Goal: Check status: Check status

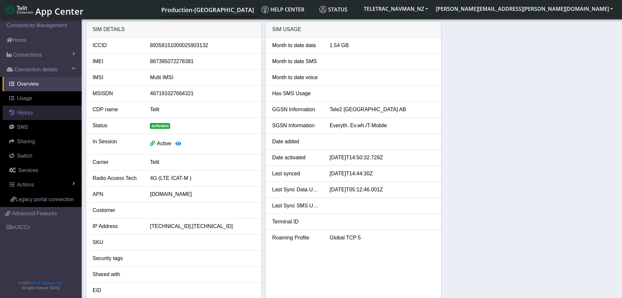
click at [39, 114] on link "History" at bounding box center [42, 113] width 79 height 14
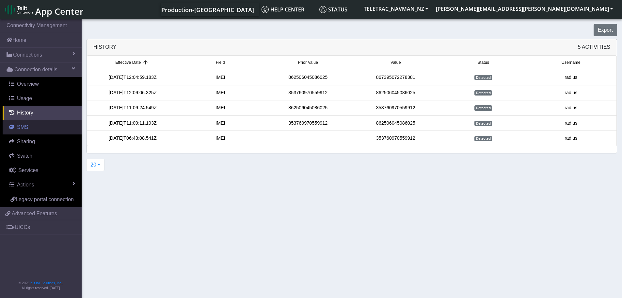
click at [19, 129] on span "SMS" at bounding box center [22, 127] width 11 height 6
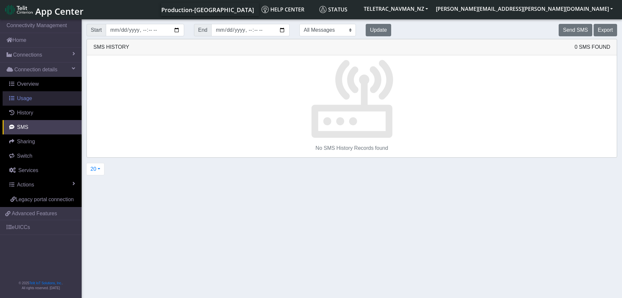
click at [31, 104] on link "Usage" at bounding box center [42, 98] width 79 height 14
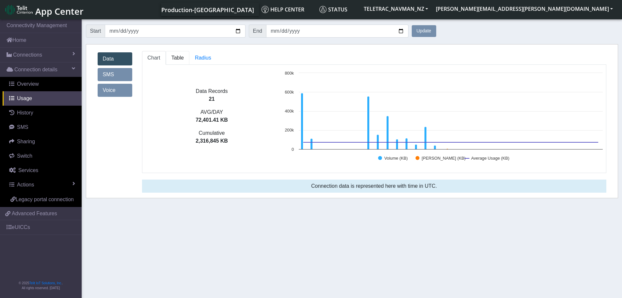
click at [183, 59] on span "Table" at bounding box center [178, 58] width 12 height 6
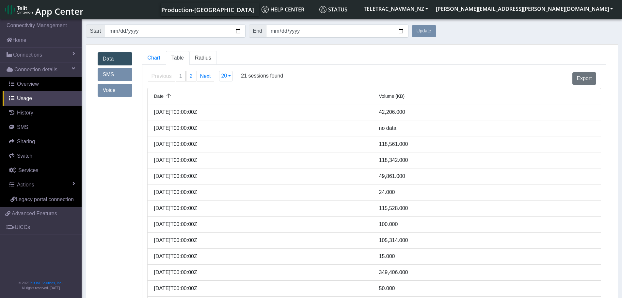
click at [203, 58] on span "Radius" at bounding box center [203, 58] width 16 height 6
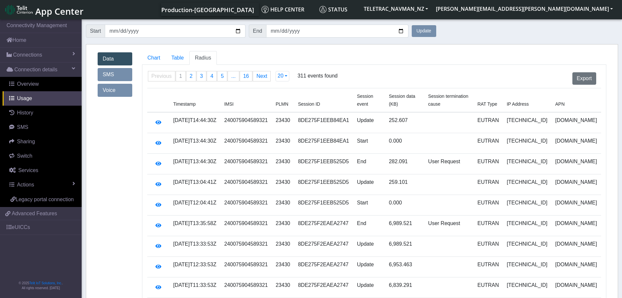
click at [376, 82] on div "Export" at bounding box center [470, 78] width 262 height 12
click at [300, 76] on span "311 events found" at bounding box center [318, 81] width 40 height 18
click at [312, 76] on span "311 events found" at bounding box center [318, 81] width 40 height 18
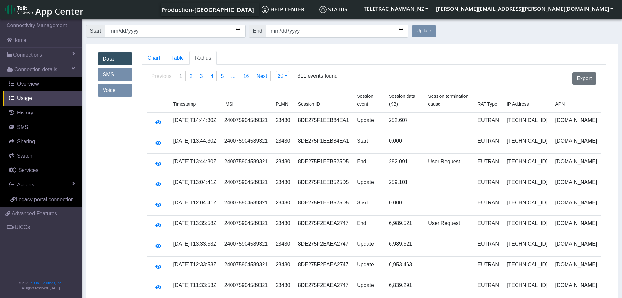
click at [335, 72] on div "Export" at bounding box center [471, 79] width 272 height 18
click at [237, 33] on input "[DATE]" at bounding box center [175, 31] width 140 height 13
click at [240, 32] on input "[DATE]" at bounding box center [175, 31] width 140 height 13
type input "[DATE]"
click at [378, 51] on ul "Chart Table Radius" at bounding box center [374, 58] width 465 height 14
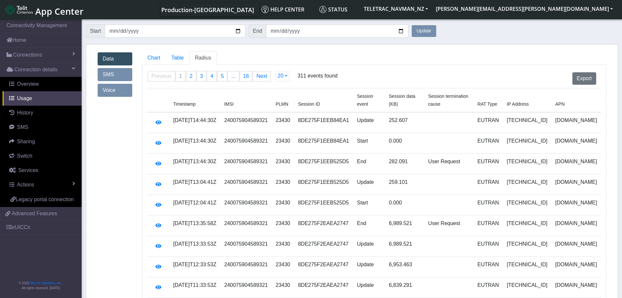
click at [421, 31] on button "Update" at bounding box center [424, 31] width 25 height 12
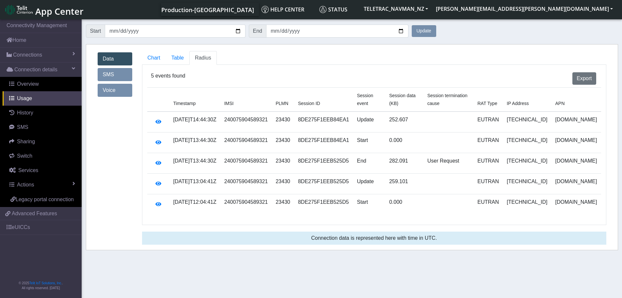
click at [223, 67] on div "Data Records 0 AVG/DAY 0 KB Cumulative 0 KB Created with Highcharts 11.3.0 Volu…" at bounding box center [374, 145] width 465 height 160
click at [424, 29] on button "Update" at bounding box center [424, 31] width 25 height 12
click at [373, 56] on ul "Chart Table Radius" at bounding box center [374, 58] width 465 height 14
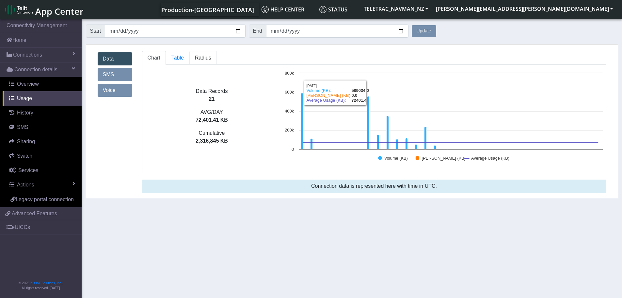
click at [202, 62] on link "Radius" at bounding box center [202, 58] width 27 height 14
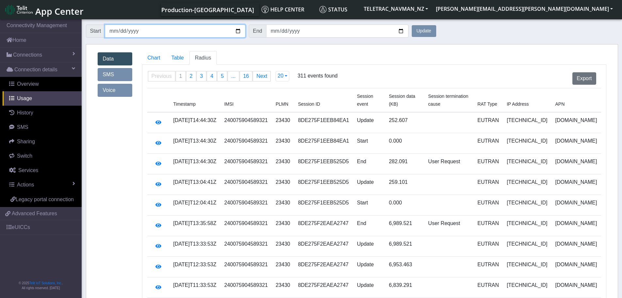
click at [240, 32] on input "[DATE]" at bounding box center [175, 31] width 140 height 13
click at [217, 31] on input "[DATE]" at bounding box center [175, 31] width 140 height 13
drag, startPoint x: 242, startPoint y: 29, endPoint x: 238, endPoint y: 32, distance: 5.4
click at [242, 29] on input "[DATE]" at bounding box center [175, 31] width 140 height 13
click at [238, 32] on input "[DATE]" at bounding box center [175, 31] width 140 height 13
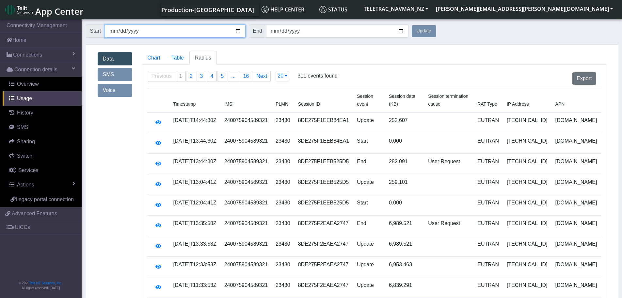
type input "[DATE]"
click at [313, 54] on ul "Chart Table Radius" at bounding box center [374, 58] width 465 height 14
click at [422, 32] on button "Update" at bounding box center [424, 31] width 25 height 12
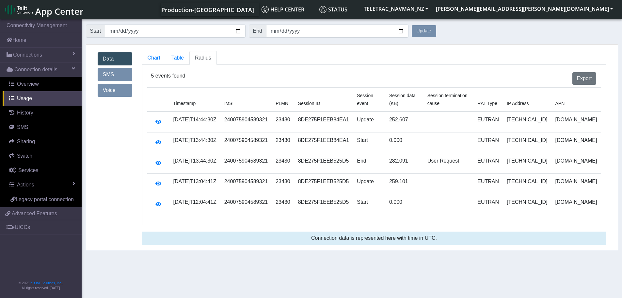
click at [380, 65] on div "Data Records 0 AVG/DAY 0 KB Cumulative 0 KB Created with Highcharts 11.3.0 Volu…" at bounding box center [374, 145] width 465 height 160
click at [162, 75] on span "5 events found" at bounding box center [168, 76] width 34 height 8
click at [177, 77] on span "5 events found" at bounding box center [168, 76] width 34 height 8
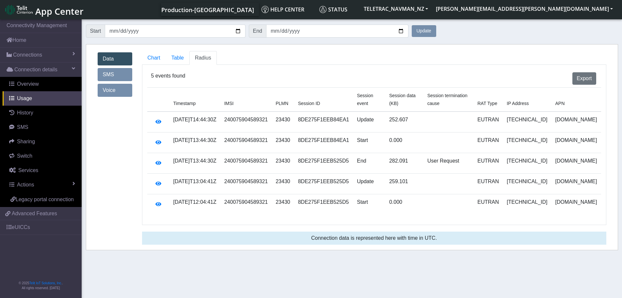
click at [215, 79] on div "Export" at bounding box center [394, 78] width 414 height 12
